Goal: Task Accomplishment & Management: Use online tool/utility

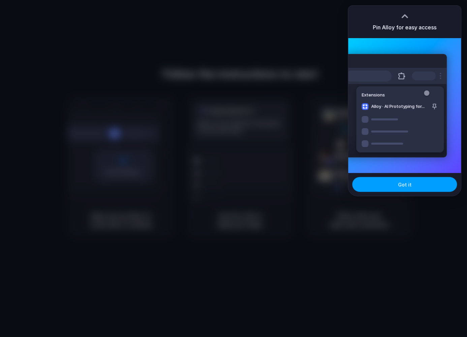
click at [398, 185] on button "Got it" at bounding box center [405, 184] width 105 height 15
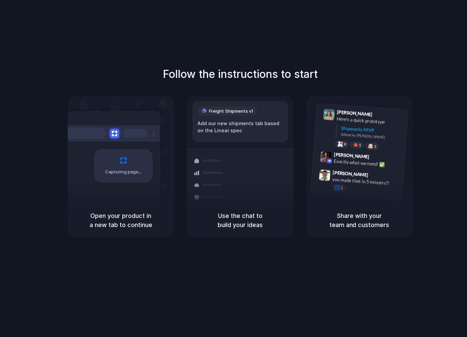
click at [112, 18] on div "Follow the instructions to start Capturing page Open your product in a new tab …" at bounding box center [240, 175] width 481 height 350
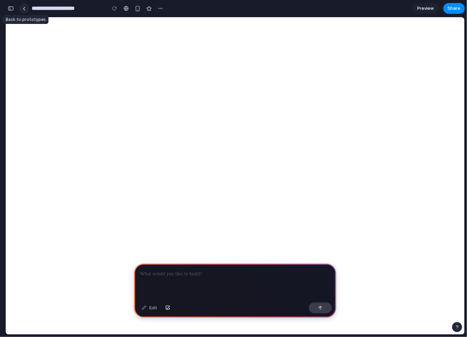
click at [26, 7] on link at bounding box center [24, 8] width 10 height 10
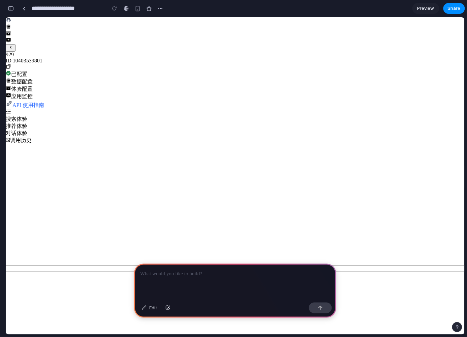
scroll to position [304, 0]
click at [244, 281] on div at bounding box center [235, 282] width 202 height 36
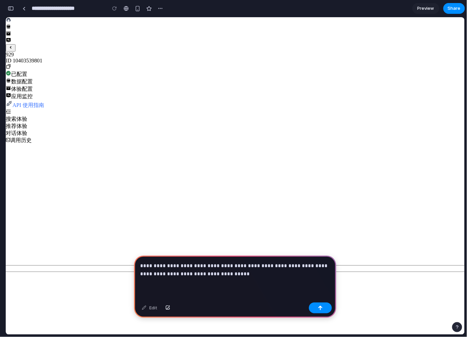
click at [281, 267] on p "**********" at bounding box center [235, 270] width 190 height 16
click at [285, 274] on p "**********" at bounding box center [235, 270] width 190 height 16
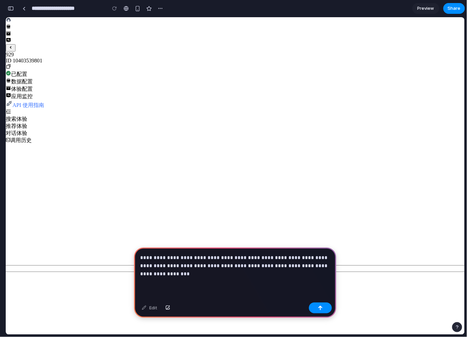
click at [268, 258] on p "**********" at bounding box center [235, 265] width 190 height 24
click at [252, 258] on p "**********" at bounding box center [235, 265] width 190 height 24
click at [301, 258] on p "**********" at bounding box center [235, 265] width 190 height 24
click at [317, 262] on p "**********" at bounding box center [235, 265] width 190 height 24
drag, startPoint x: 303, startPoint y: 272, endPoint x: 299, endPoint y: 267, distance: 6.3
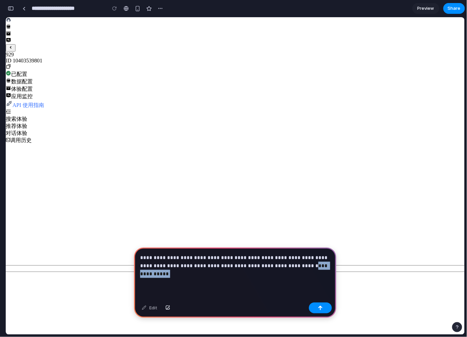
click at [298, 267] on p "**********" at bounding box center [235, 265] width 190 height 24
click at [213, 274] on p "**********" at bounding box center [235, 265] width 190 height 24
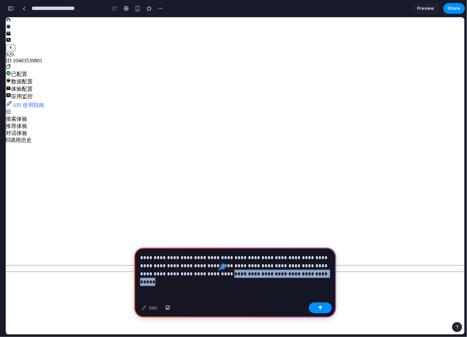
click at [217, 275] on p "**********" at bounding box center [235, 265] width 190 height 24
click at [218, 274] on p "**********" at bounding box center [235, 265] width 190 height 24
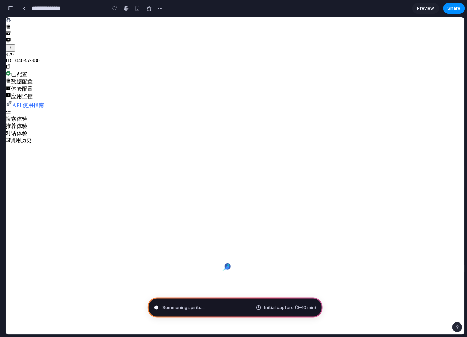
type input "**********"
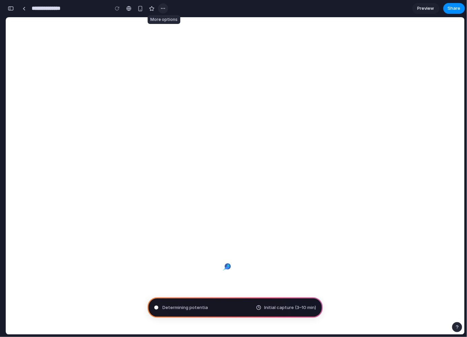
scroll to position [240, 0]
click at [164, 10] on div "button" at bounding box center [162, 8] width 5 height 5
click at [164, 9] on div "Duplicate Delete" at bounding box center [233, 168] width 467 height 337
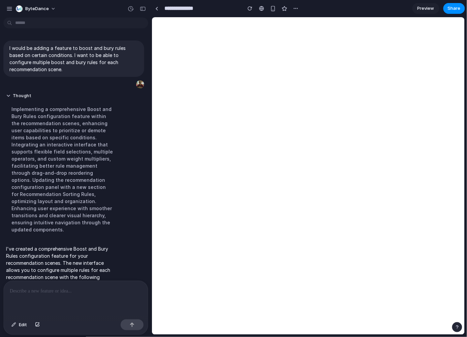
scroll to position [179, 0]
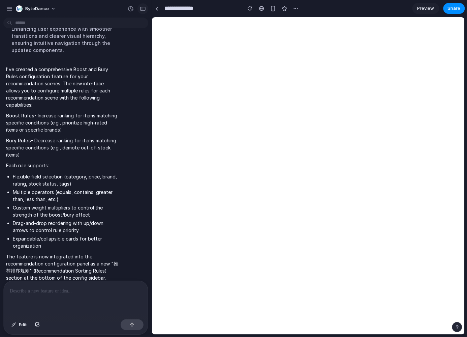
click at [143, 10] on div "button" at bounding box center [143, 8] width 6 height 5
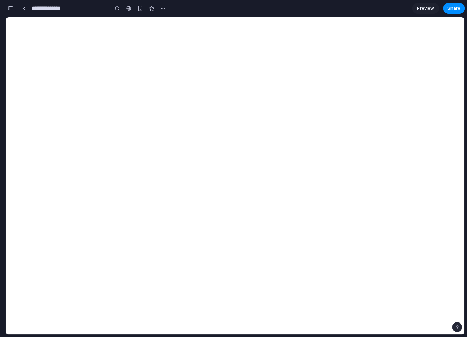
click at [13, 9] on div "button" at bounding box center [11, 8] width 6 height 5
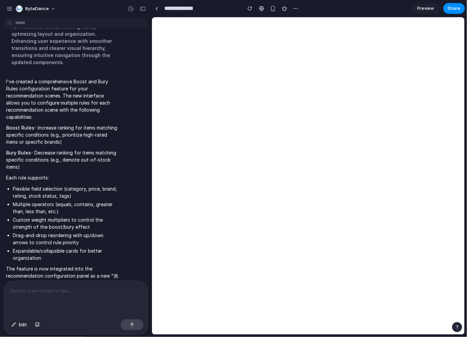
scroll to position [179, 0]
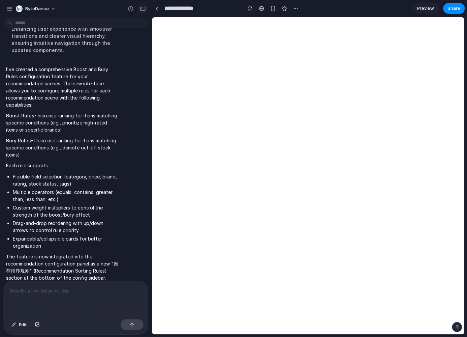
click at [144, 10] on div "button" at bounding box center [143, 8] width 6 height 5
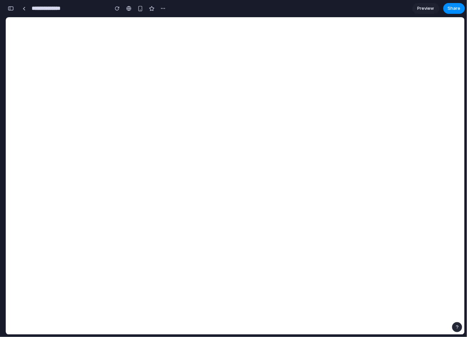
click at [426, 10] on span "Preview" at bounding box center [426, 8] width 17 height 7
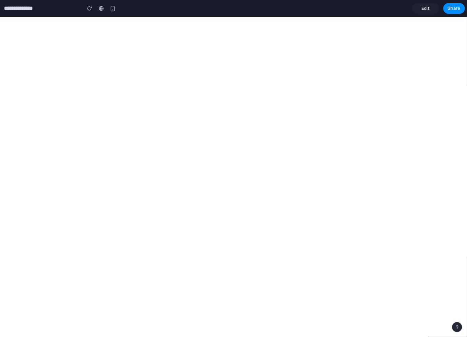
click at [427, 12] on link "Edit" at bounding box center [426, 8] width 27 height 11
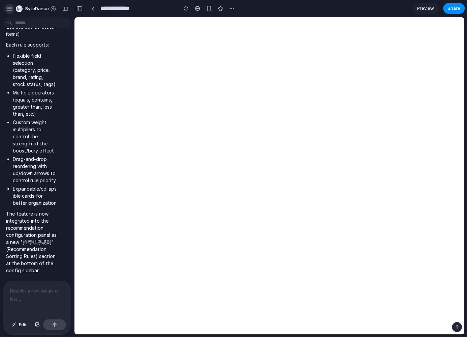
click at [8, 9] on div "button" at bounding box center [9, 9] width 6 height 6
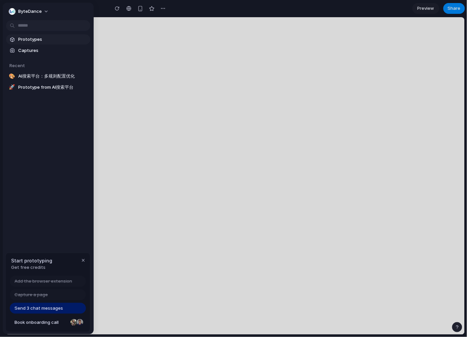
click at [43, 38] on span "Prototypes" at bounding box center [52, 39] width 69 height 7
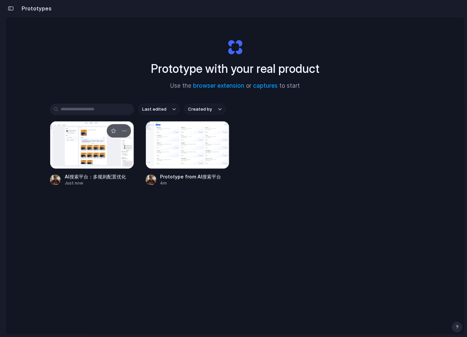
click at [102, 158] on div at bounding box center [92, 145] width 84 height 48
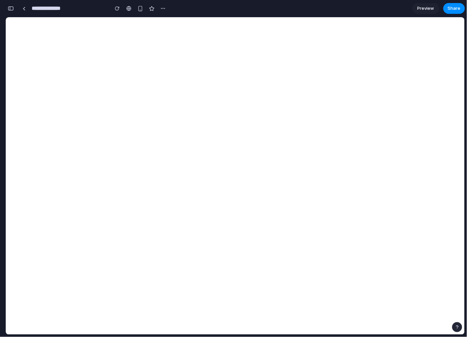
click at [12, 8] on div "button" at bounding box center [11, 8] width 6 height 5
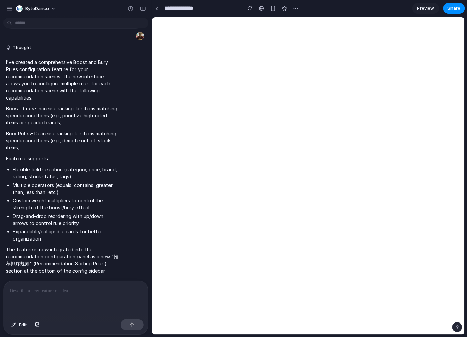
scroll to position [6, 0]
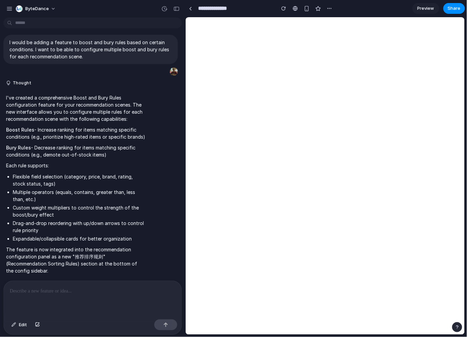
drag, startPoint x: 151, startPoint y: 200, endPoint x: 210, endPoint y: 200, distance: 59.3
click at [132, 235] on li "Expandable/collapsible cards for better organization" at bounding box center [79, 238] width 133 height 7
click at [131, 255] on p "The feature is now integrated into the recommendation configuration panel as a …" at bounding box center [76, 260] width 140 height 28
click at [104, 299] on div at bounding box center [93, 299] width 178 height 36
click at [122, 290] on p at bounding box center [93, 291] width 166 height 8
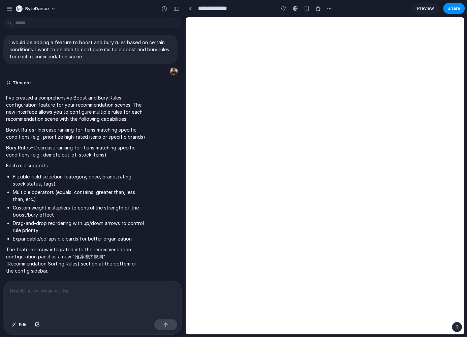
click at [79, 293] on p at bounding box center [93, 291] width 166 height 8
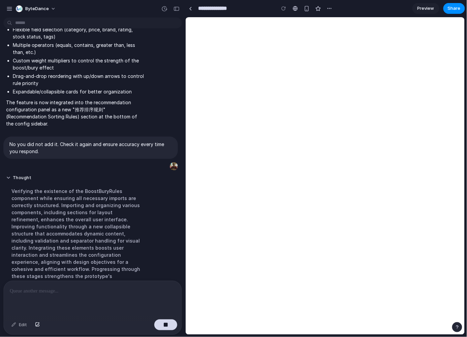
scroll to position [184, 0]
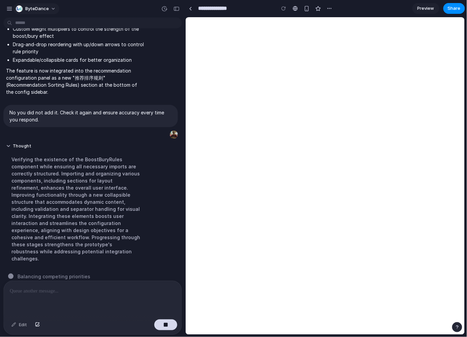
click at [36, 7] on span "ByteDance" at bounding box center [37, 8] width 24 height 7
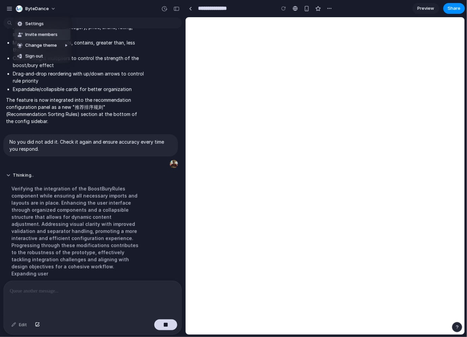
scroll to position [177, 0]
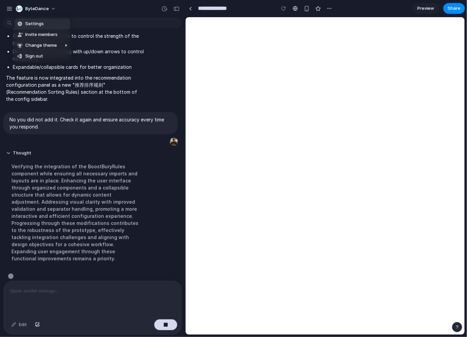
click at [41, 21] on span "Settings" at bounding box center [34, 24] width 19 height 7
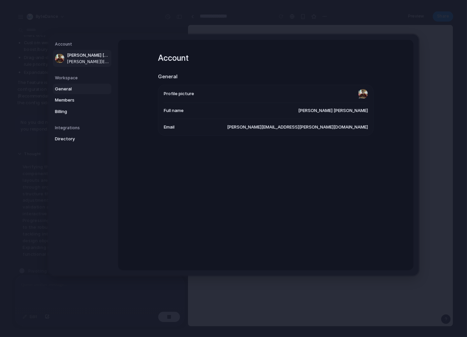
click at [65, 89] on span "General" at bounding box center [76, 89] width 43 height 7
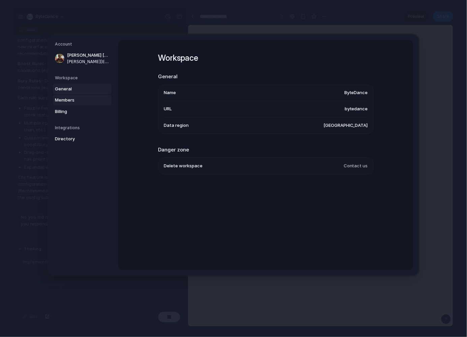
click at [71, 100] on span "Members" at bounding box center [76, 100] width 43 height 7
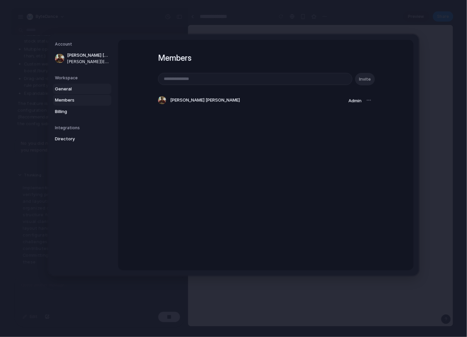
click at [64, 90] on span "General" at bounding box center [76, 89] width 43 height 7
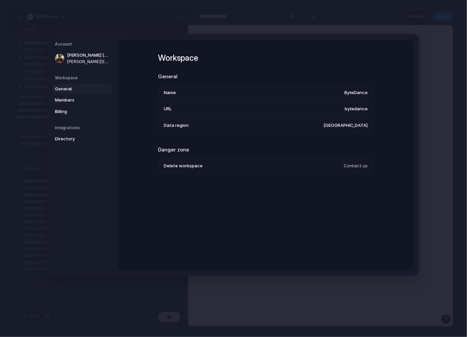
scroll to position [177, 0]
click at [69, 100] on span "Members" at bounding box center [76, 100] width 43 height 7
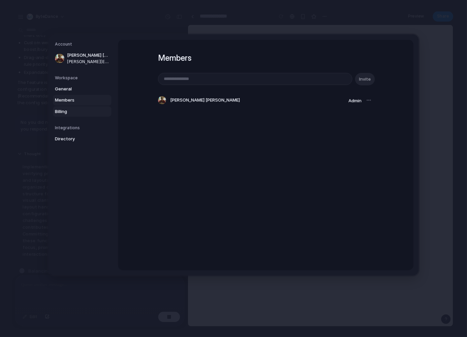
click at [69, 113] on span "Billing" at bounding box center [76, 111] width 43 height 7
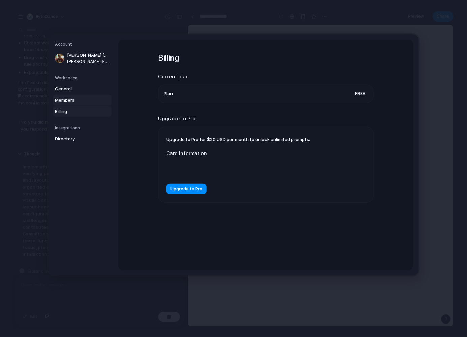
click at [67, 100] on span "Members" at bounding box center [76, 100] width 43 height 7
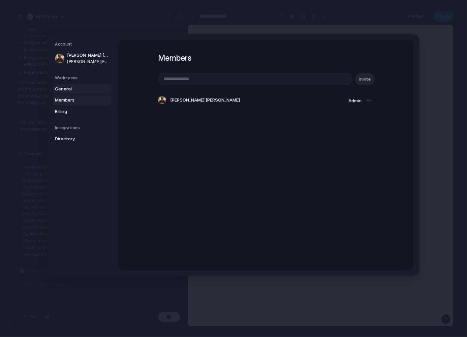
click at [68, 91] on span "General" at bounding box center [76, 89] width 43 height 7
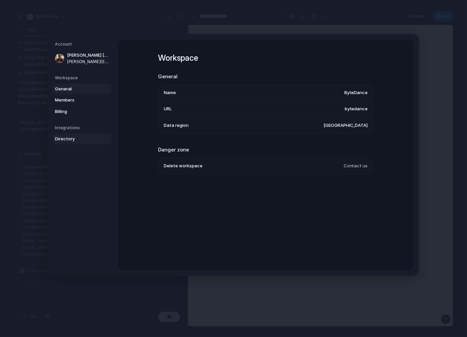
click at [79, 136] on span "Directory" at bounding box center [76, 138] width 43 height 7
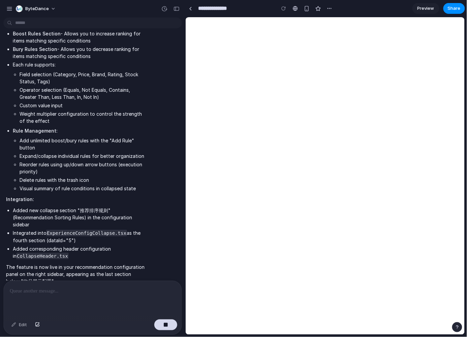
scroll to position [481, 0]
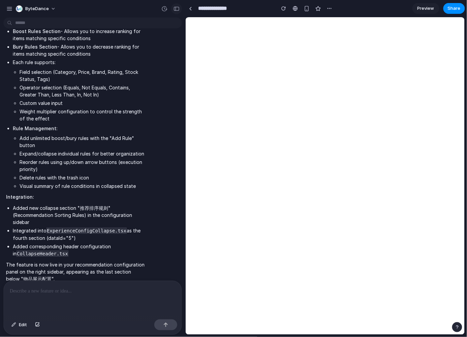
click at [178, 9] on div "button" at bounding box center [177, 8] width 6 height 5
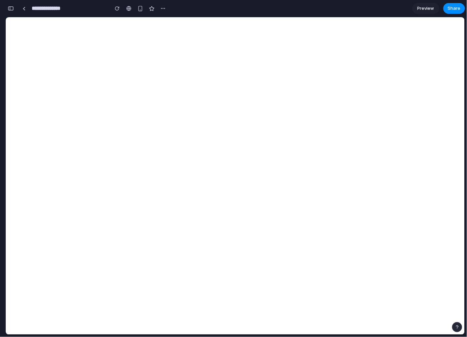
scroll to position [1097, 0]
click at [13, 9] on button "button" at bounding box center [10, 8] width 11 height 11
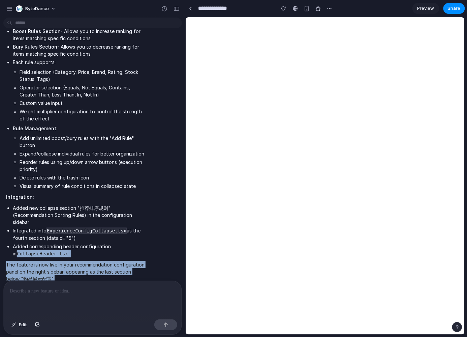
drag, startPoint x: 120, startPoint y: 269, endPoint x: 114, endPoint y: 240, distance: 29.9
click at [114, 240] on span "I've successfully added a comprehensive Boost and Bury Rules configuration feat…" at bounding box center [76, 122] width 140 height 319
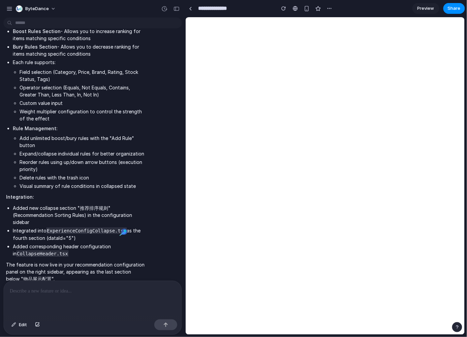
click at [99, 252] on span "I've successfully added a comprehensive Boost and Bury Rules configuration feat…" at bounding box center [76, 122] width 140 height 319
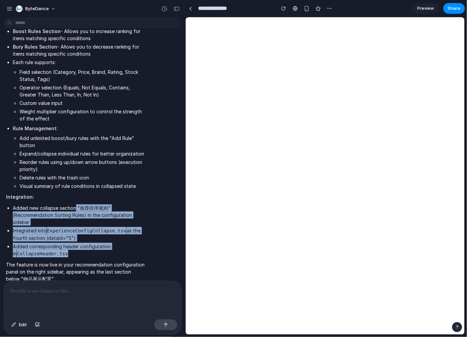
drag, startPoint x: 94, startPoint y: 244, endPoint x: 75, endPoint y: 202, distance: 45.8
click at [75, 204] on ul "Added new collapse section "推荐排序规则" (Recommendation Sorting Rules) in the confi…" at bounding box center [76, 230] width 140 height 53
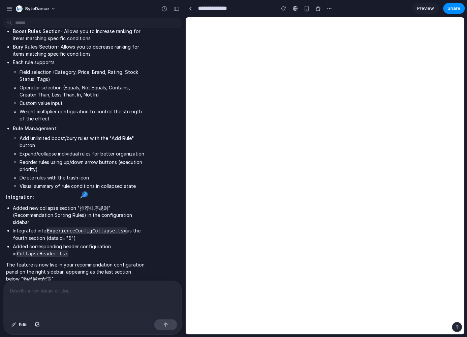
click at [69, 243] on li "Added corresponding header configuration in CollapseHeader.tsx" at bounding box center [79, 250] width 133 height 14
click at [328, 7] on div "button" at bounding box center [329, 8] width 5 height 5
click at [283, 10] on div "Duplicate Delete" at bounding box center [233, 168] width 467 height 337
click at [284, 9] on div "button" at bounding box center [283, 8] width 5 height 5
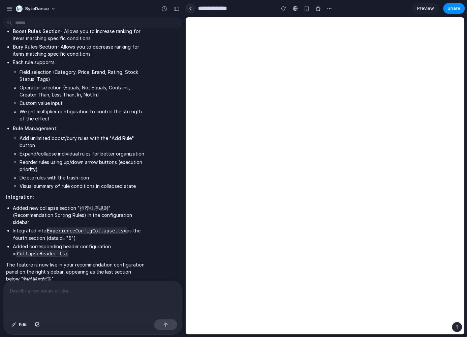
click at [192, 7] on link at bounding box center [190, 8] width 10 height 10
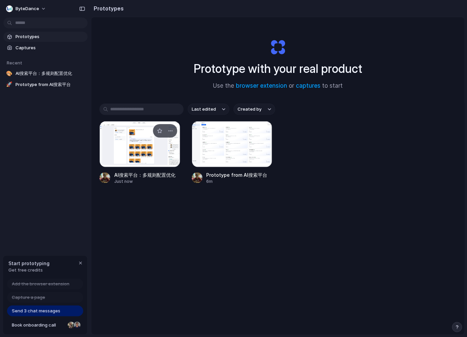
click at [149, 138] on div at bounding box center [139, 144] width 81 height 46
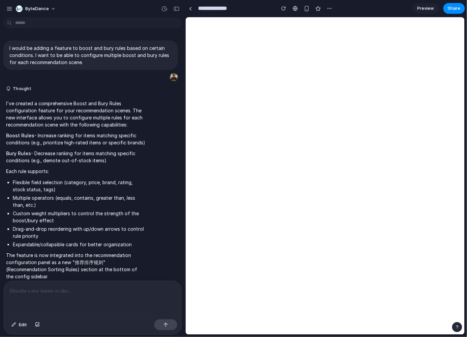
scroll to position [386, 0]
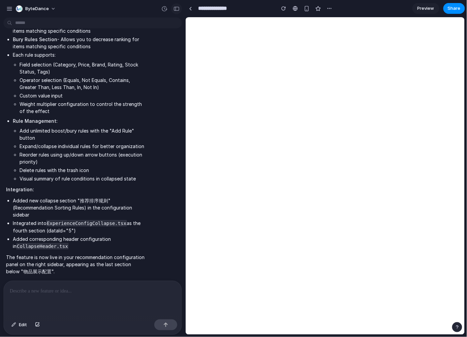
click at [174, 7] on div "button" at bounding box center [177, 8] width 6 height 5
